Goal: Task Accomplishment & Management: Manage account settings

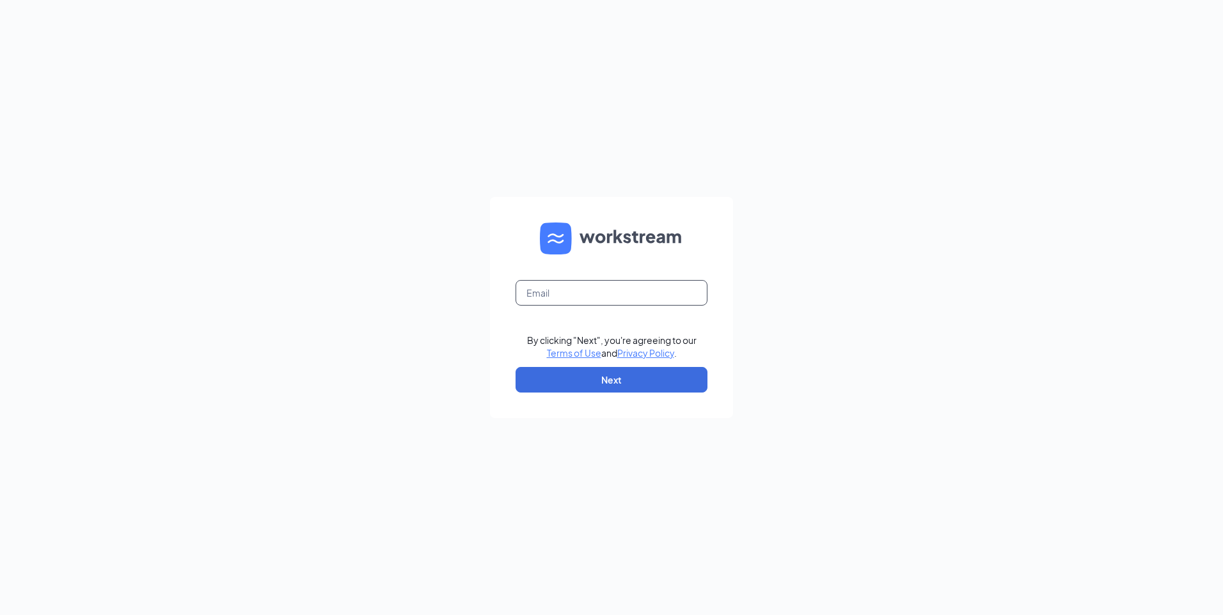
click at [631, 293] on input "text" at bounding box center [612, 293] width 192 height 26
type input "srp180@srpihop.com"
click at [587, 382] on button "Next" at bounding box center [612, 380] width 192 height 26
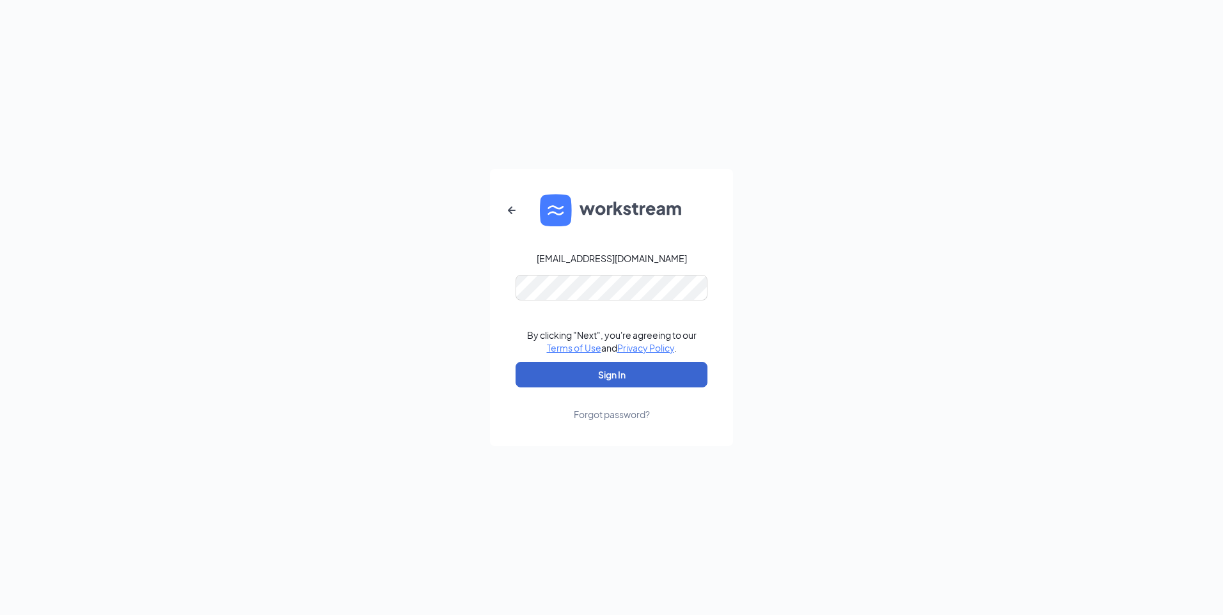
click at [589, 379] on button "Sign In" at bounding box center [612, 375] width 192 height 26
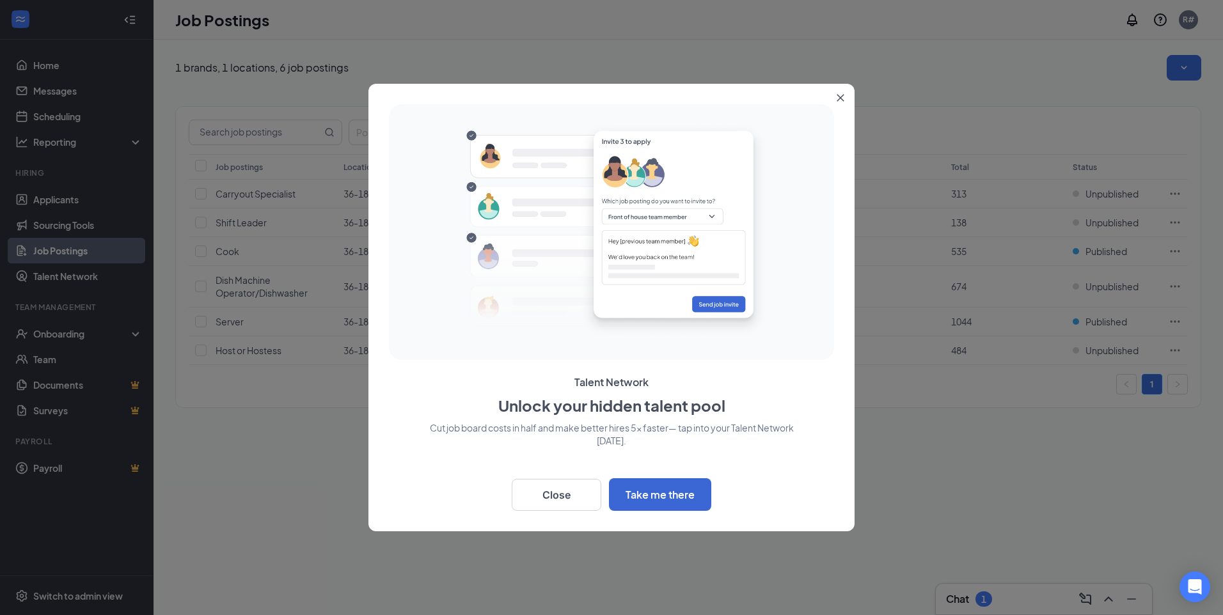
click at [838, 96] on icon "Close" at bounding box center [840, 98] width 7 height 7
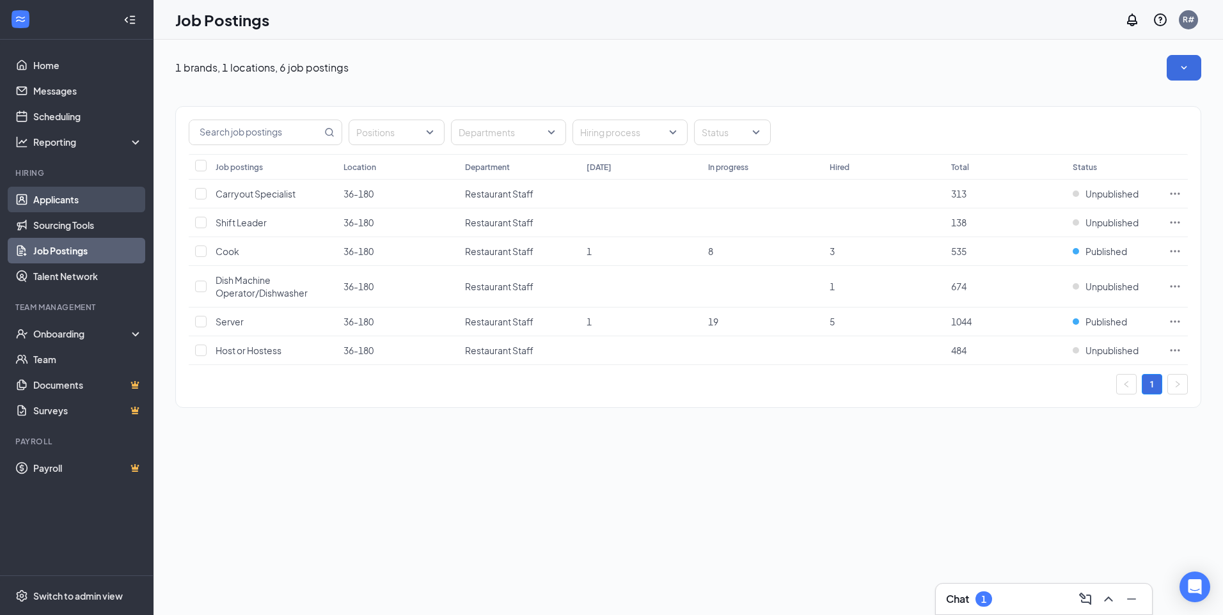
click at [42, 202] on link "Applicants" at bounding box center [87, 200] width 109 height 26
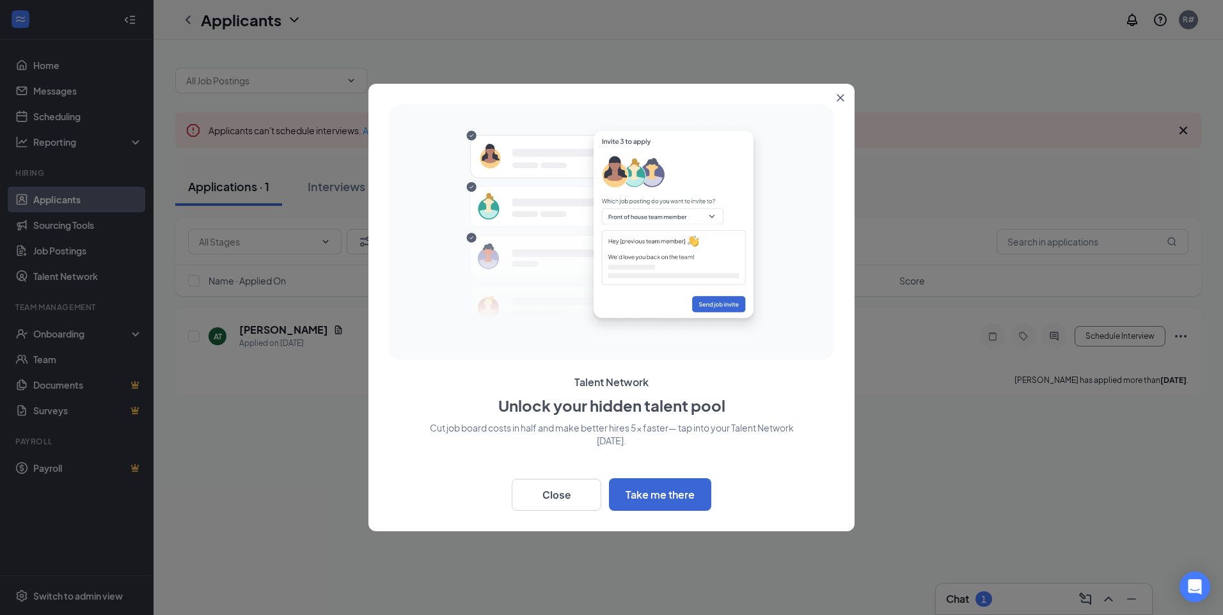
click at [839, 97] on icon "Close" at bounding box center [840, 98] width 7 height 7
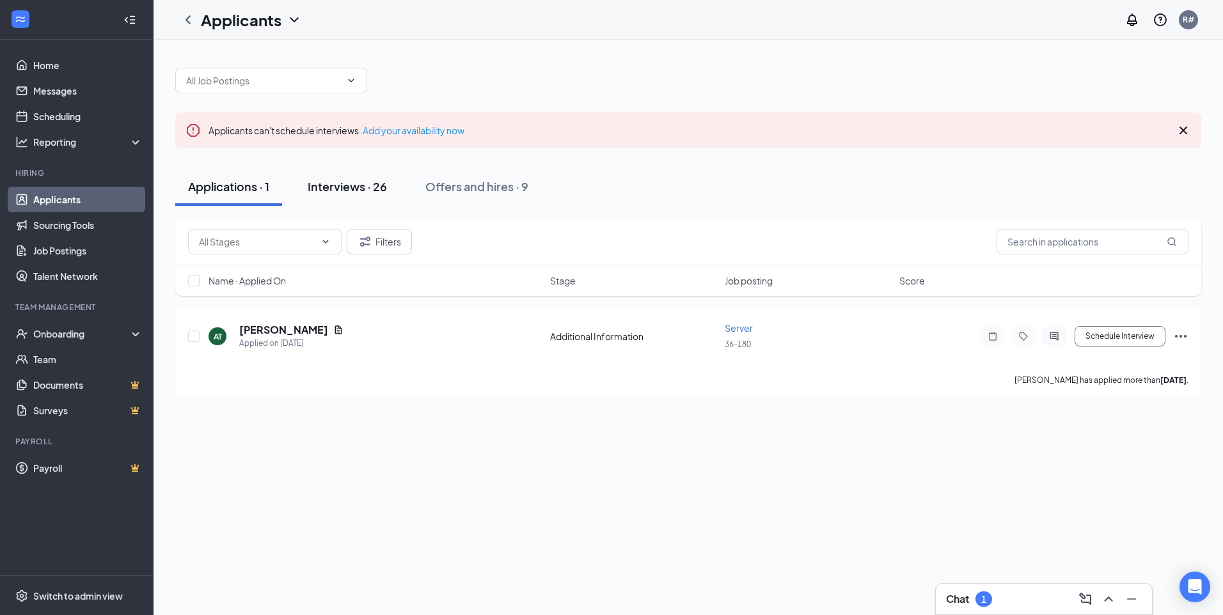
click at [340, 189] on div "Interviews · 26" at bounding box center [347, 186] width 79 height 16
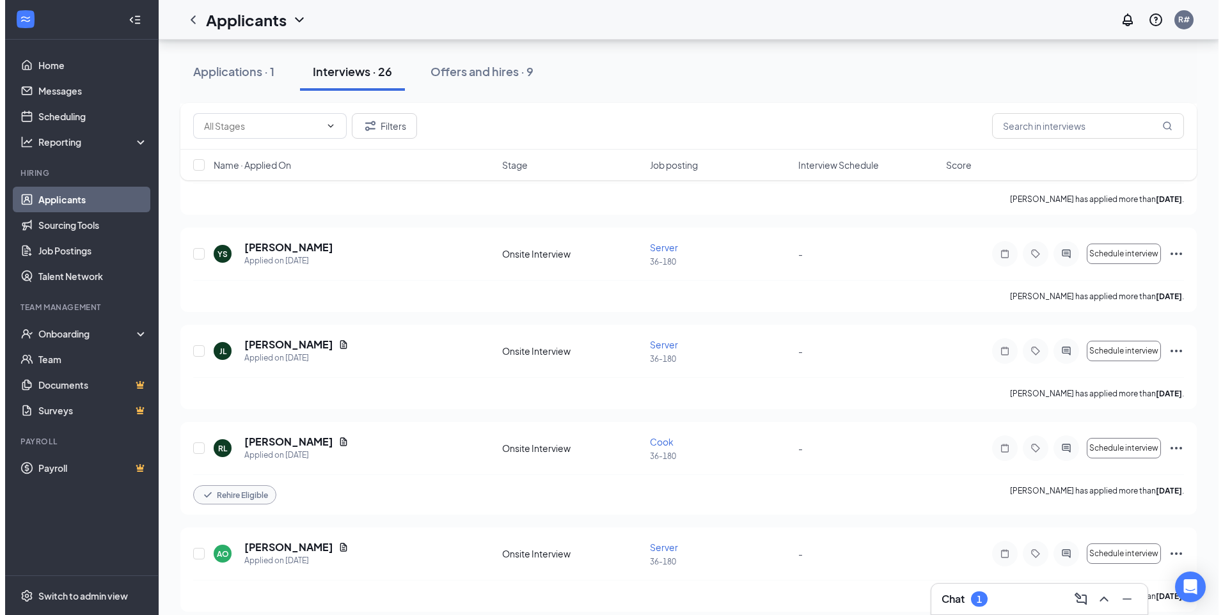
scroll to position [960, 0]
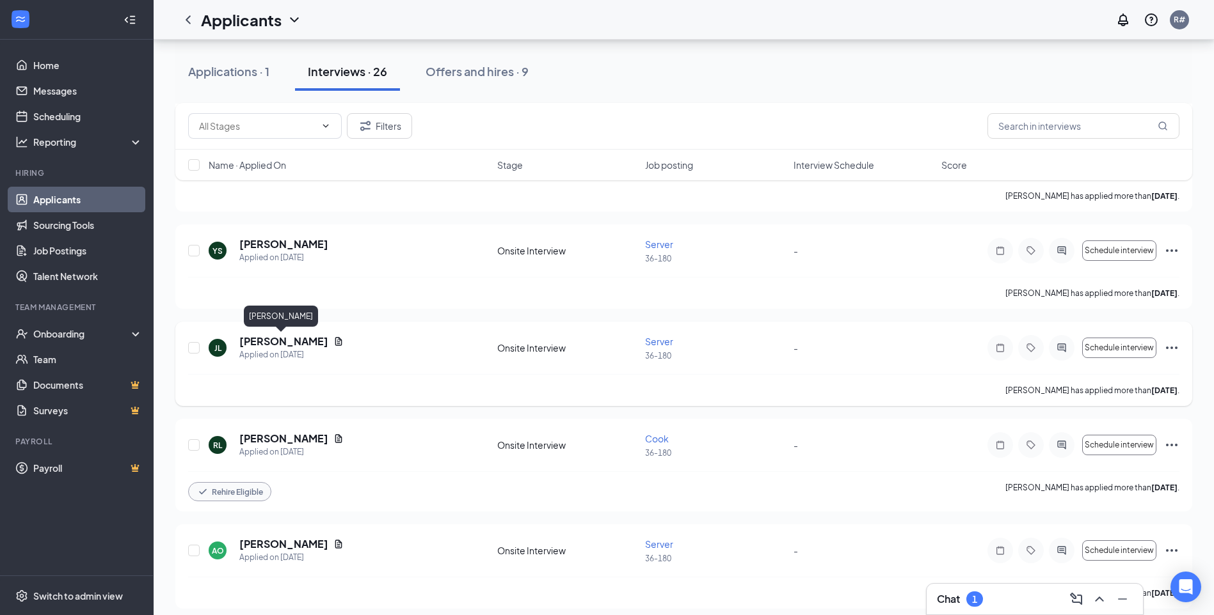
click at [254, 340] on h5 "[PERSON_NAME]" at bounding box center [283, 342] width 89 height 14
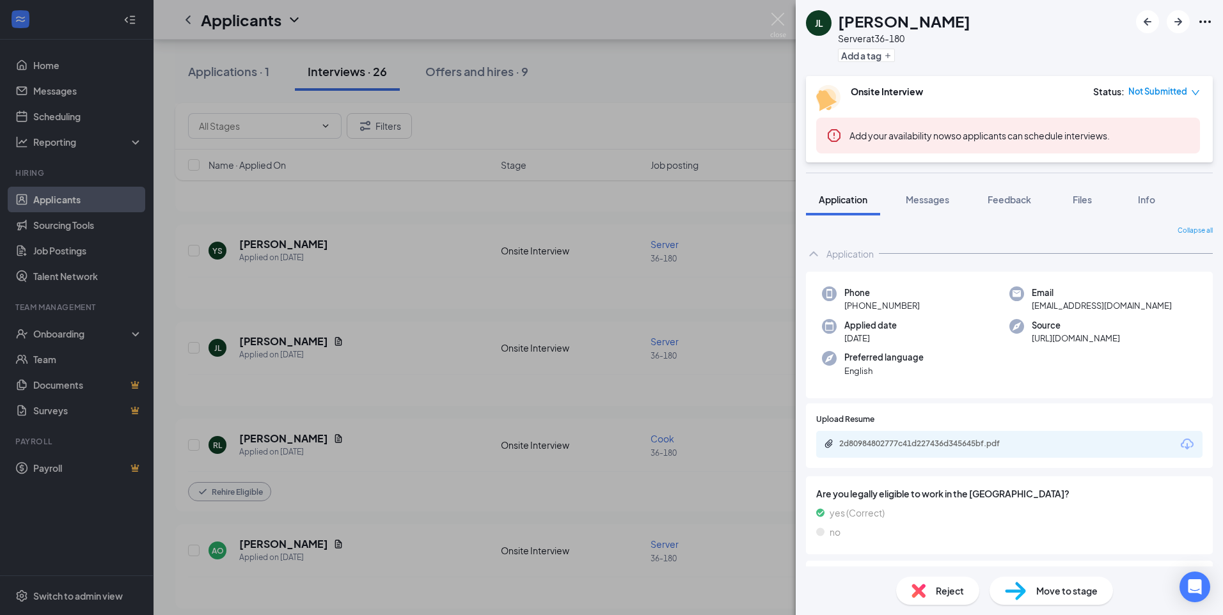
click at [1047, 600] on div "Move to stage" at bounding box center [1051, 591] width 123 height 28
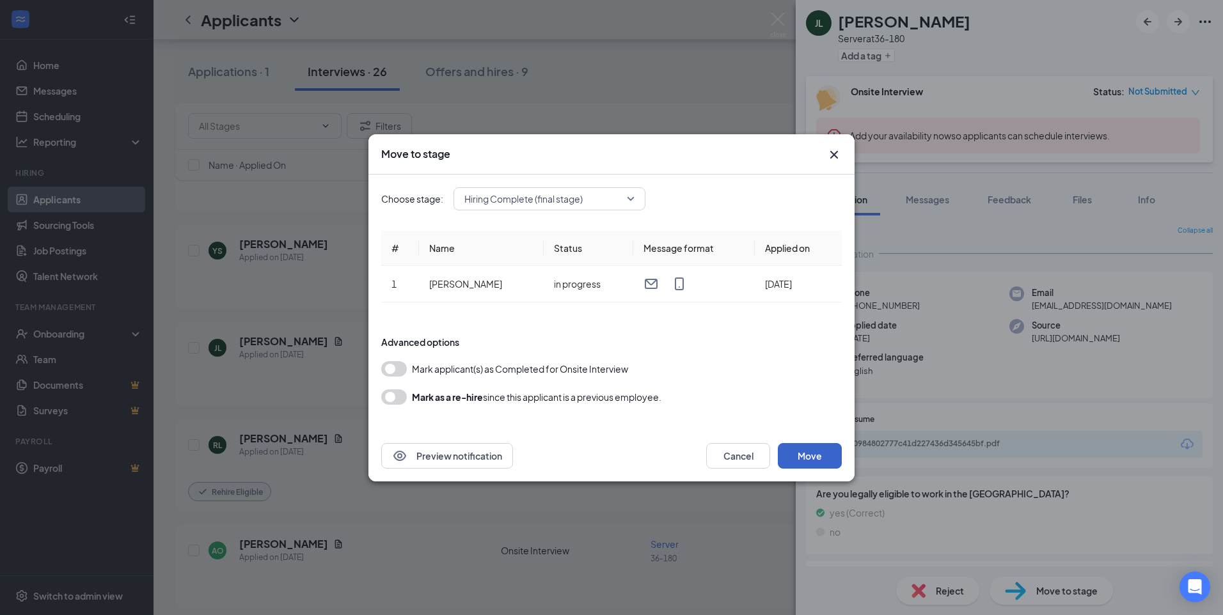
click at [813, 463] on button "Move" at bounding box center [810, 456] width 64 height 26
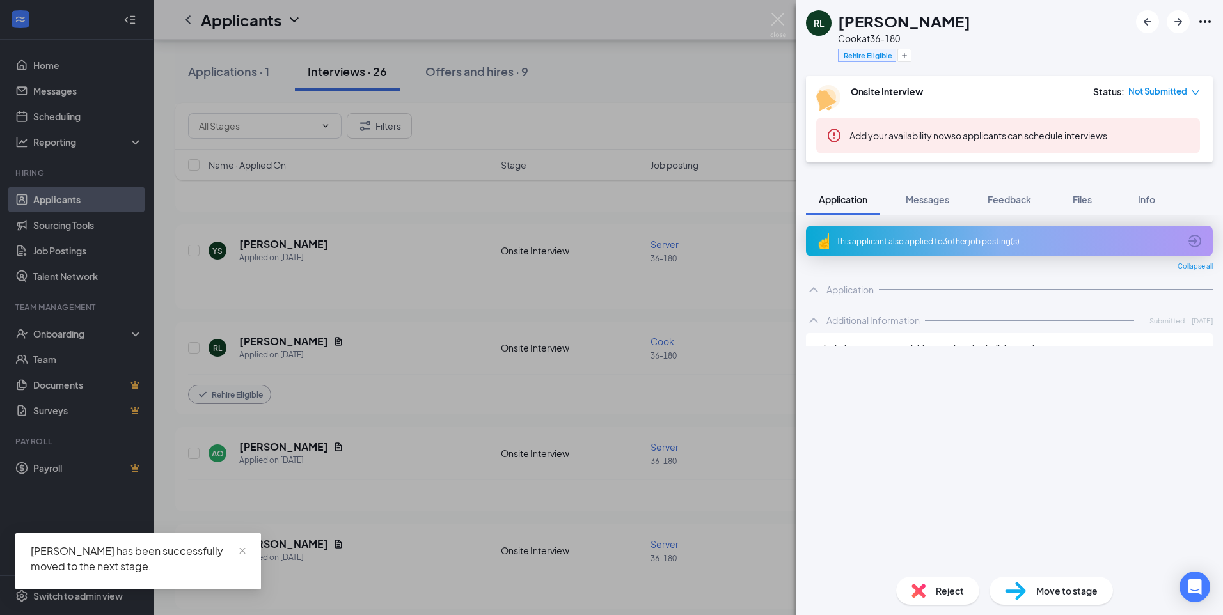
click at [56, 335] on div "[PERSON_NAME] [PERSON_NAME] at 36-180 Rehire Eligible Onsite Interview Status :…" at bounding box center [611, 307] width 1223 height 615
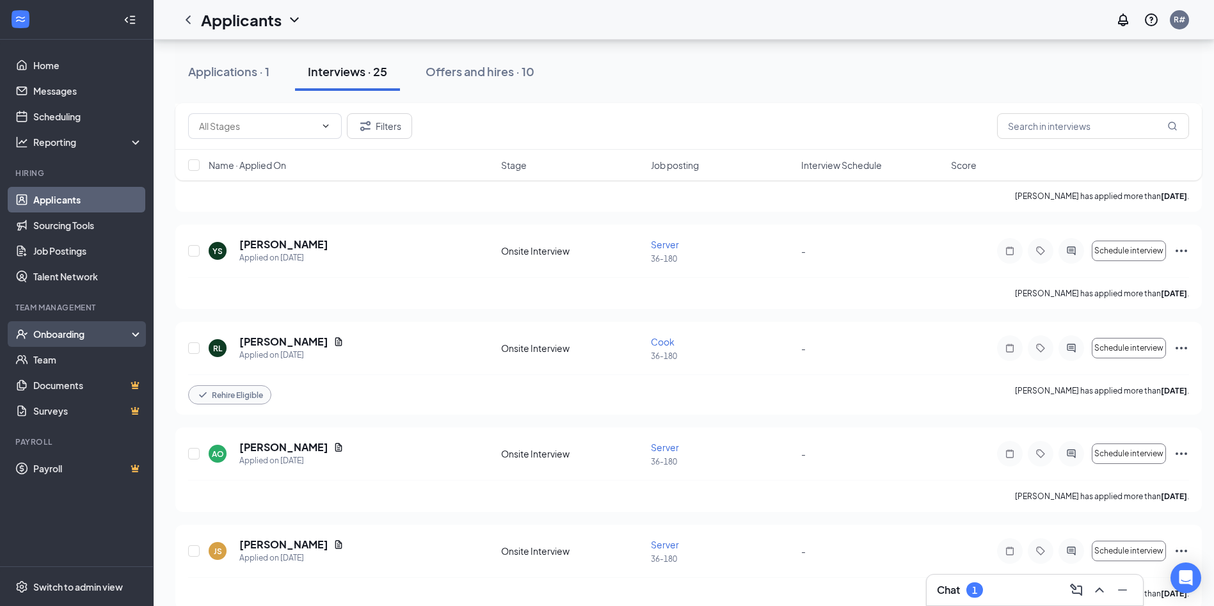
click at [59, 332] on div "Onboarding" at bounding box center [82, 334] width 99 height 13
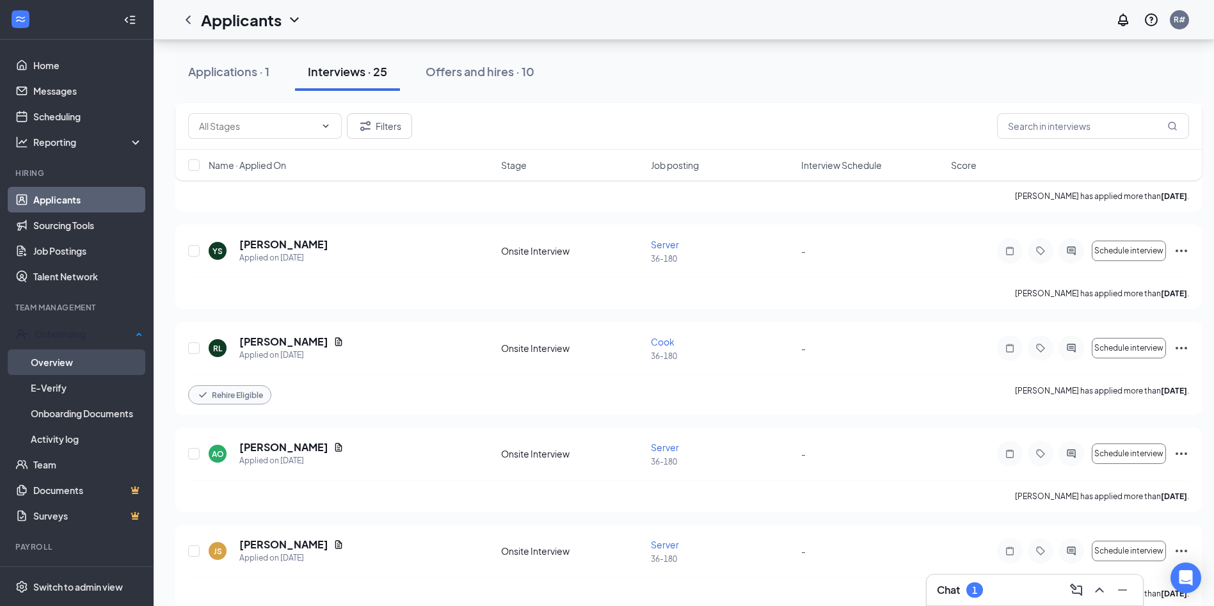
click at [61, 360] on link "Overview" at bounding box center [87, 362] width 112 height 26
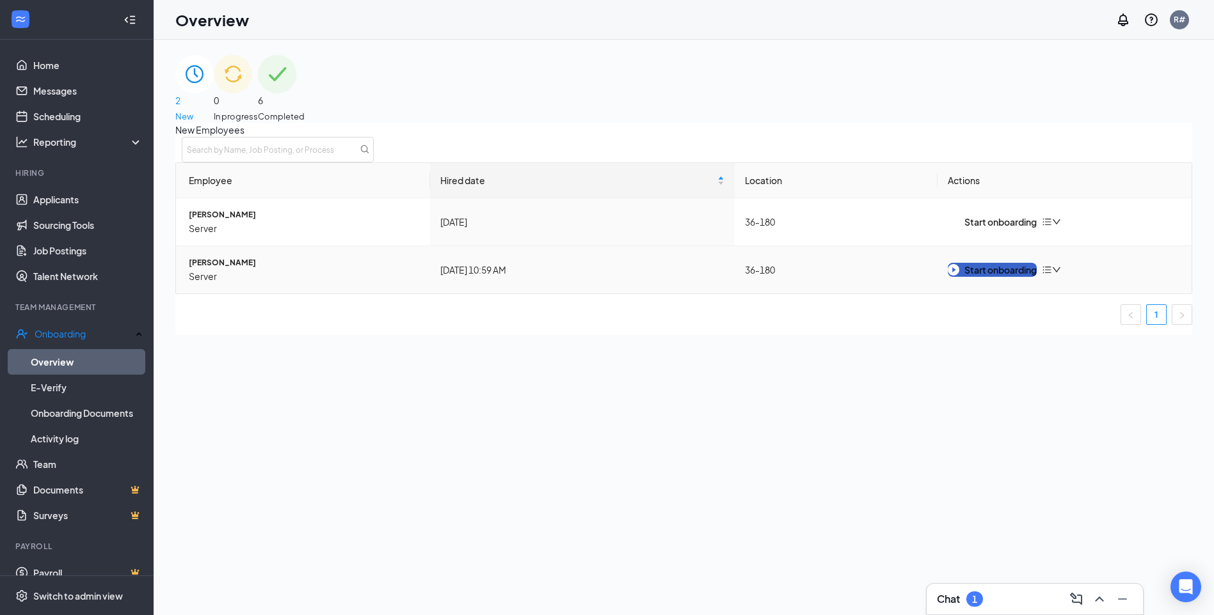
click at [1015, 277] on div "Start onboarding" at bounding box center [991, 270] width 89 height 14
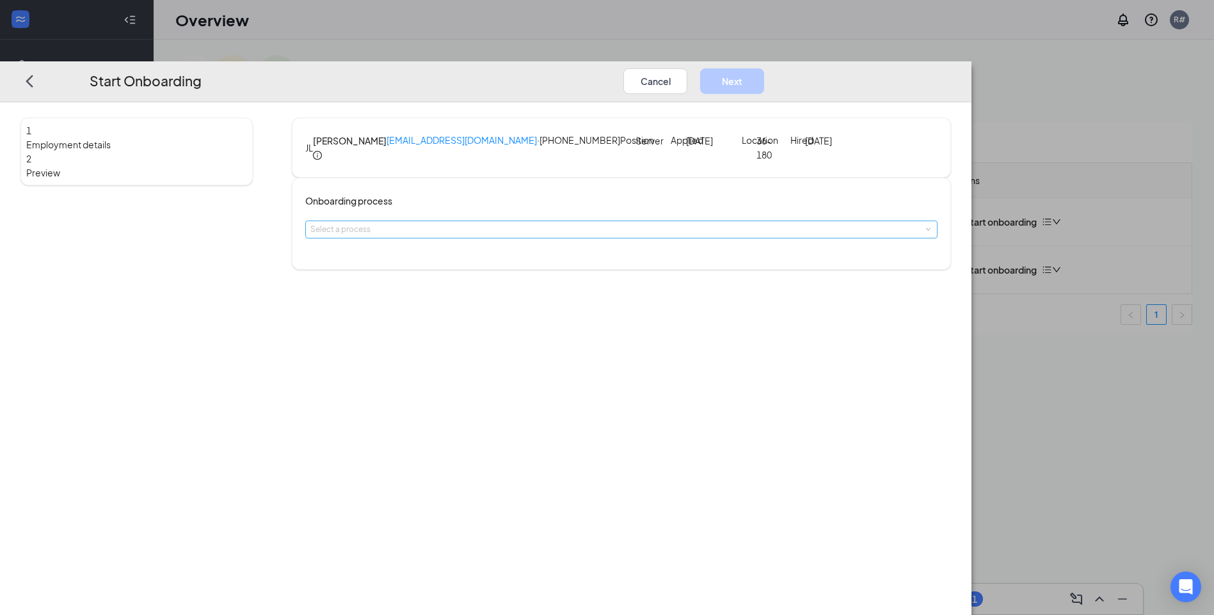
click at [604, 236] on div "Select a process" at bounding box center [618, 229] width 616 height 13
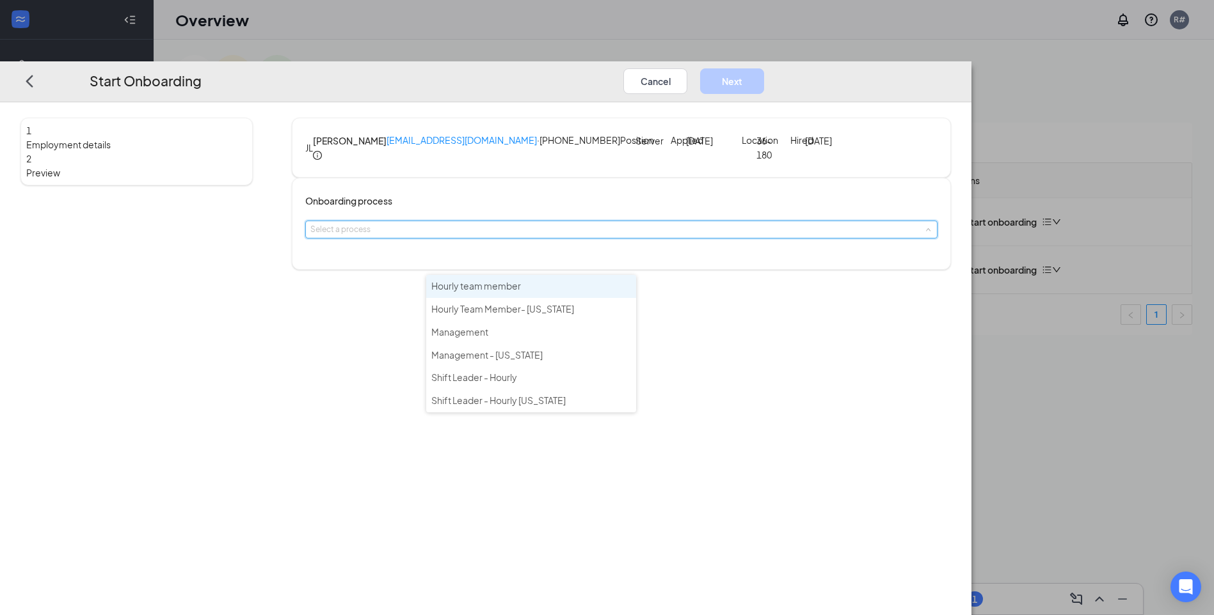
click at [589, 284] on li "Hourly team member" at bounding box center [531, 286] width 210 height 23
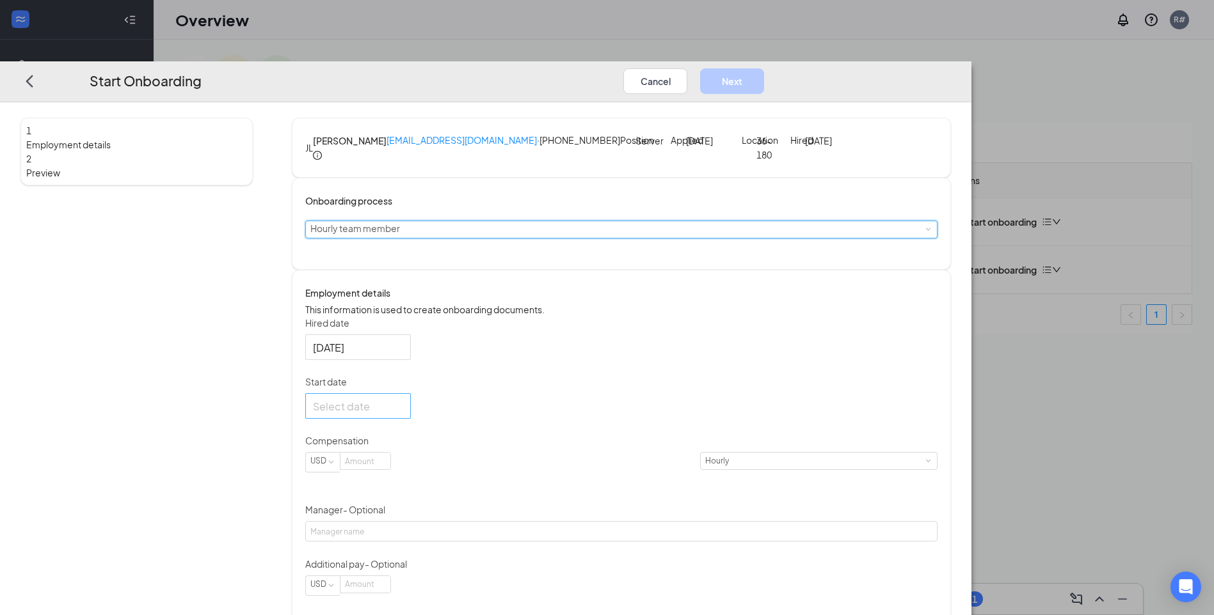
click at [403, 415] on div at bounding box center [358, 407] width 90 height 16
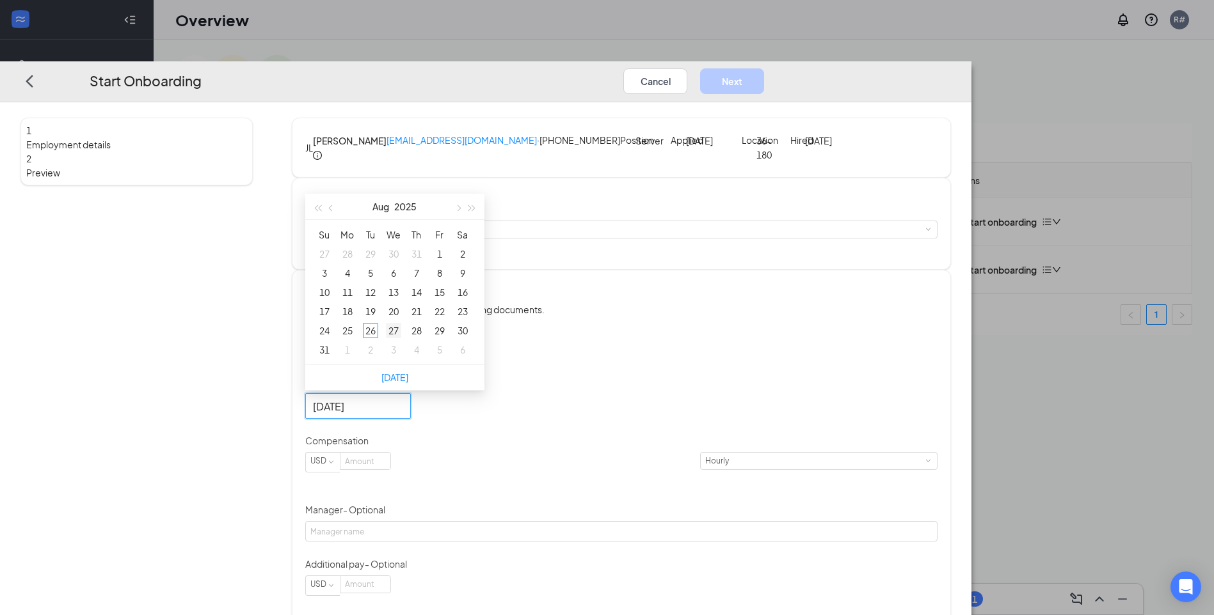
type input "[DATE]"
click at [401, 338] on div "27" at bounding box center [393, 330] width 15 height 15
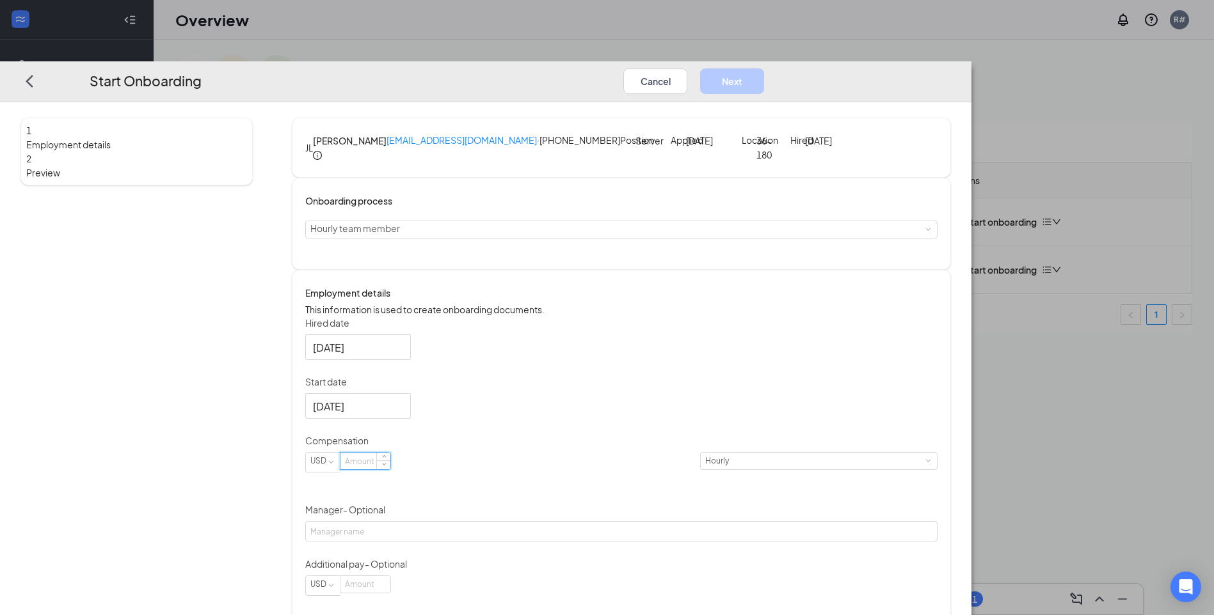
click at [390, 470] on input at bounding box center [365, 461] width 50 height 17
type input "8"
click at [390, 470] on input "8" at bounding box center [365, 461] width 50 height 17
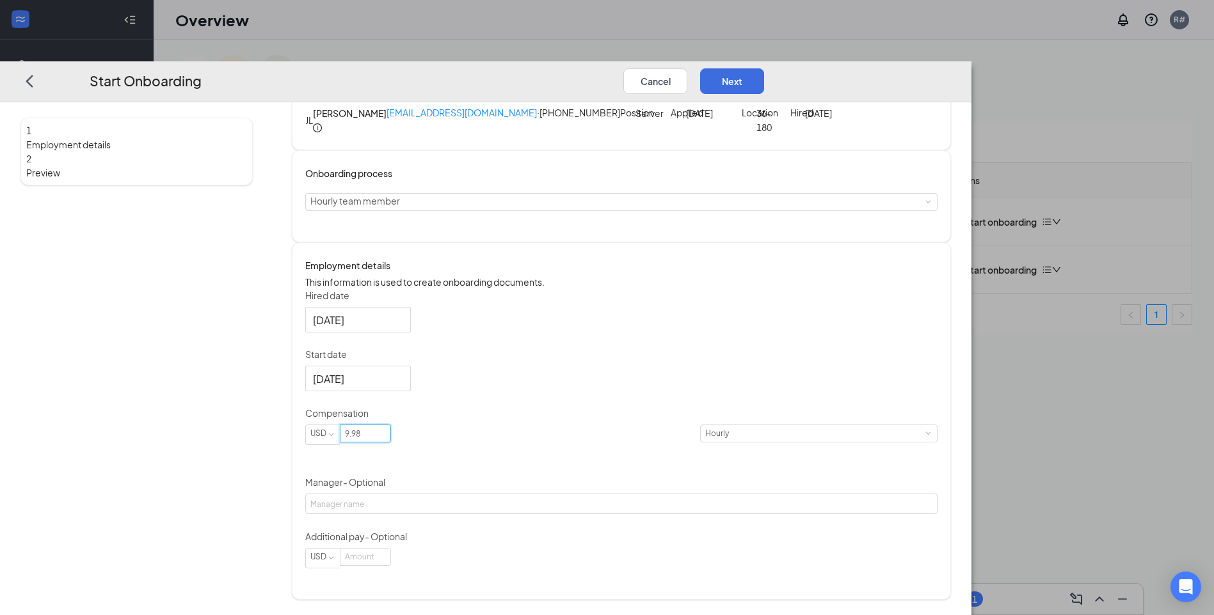
scroll to position [61, 0]
type input "9.98"
click at [445, 514] on input "Manager - Optional" at bounding box center [621, 504] width 632 height 20
type input "[PERSON_NAME]"
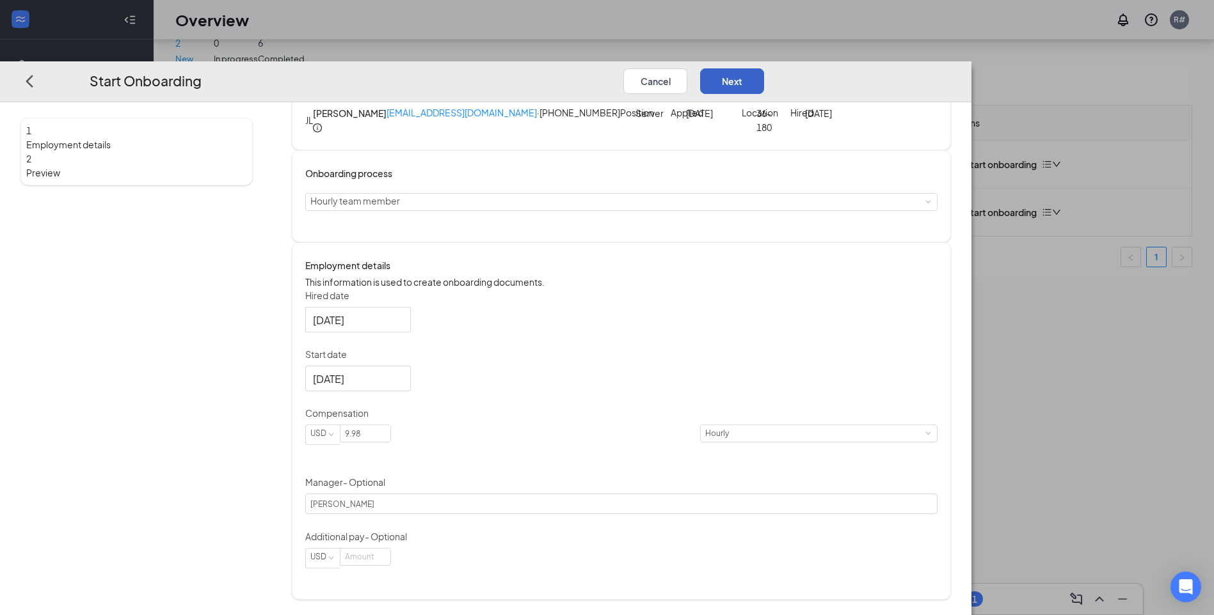
click at [764, 68] on button "Next" at bounding box center [732, 81] width 64 height 26
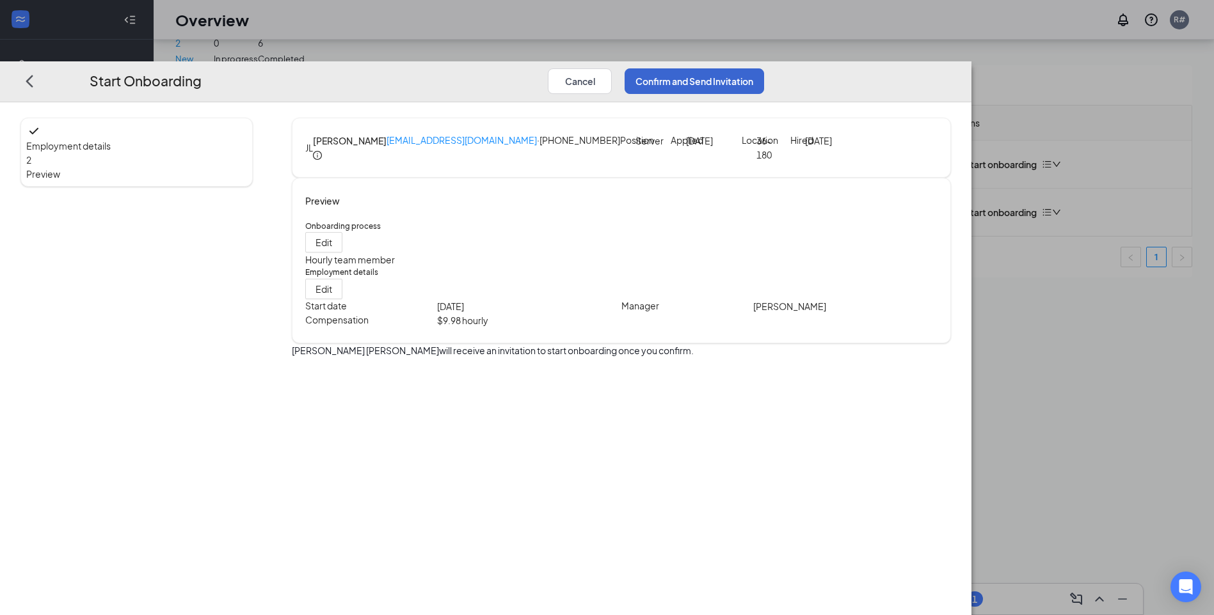
scroll to position [0, 0]
click at [764, 68] on button "Confirm and Send Invitation" at bounding box center [693, 81] width 139 height 26
